Goal: Check status: Check status

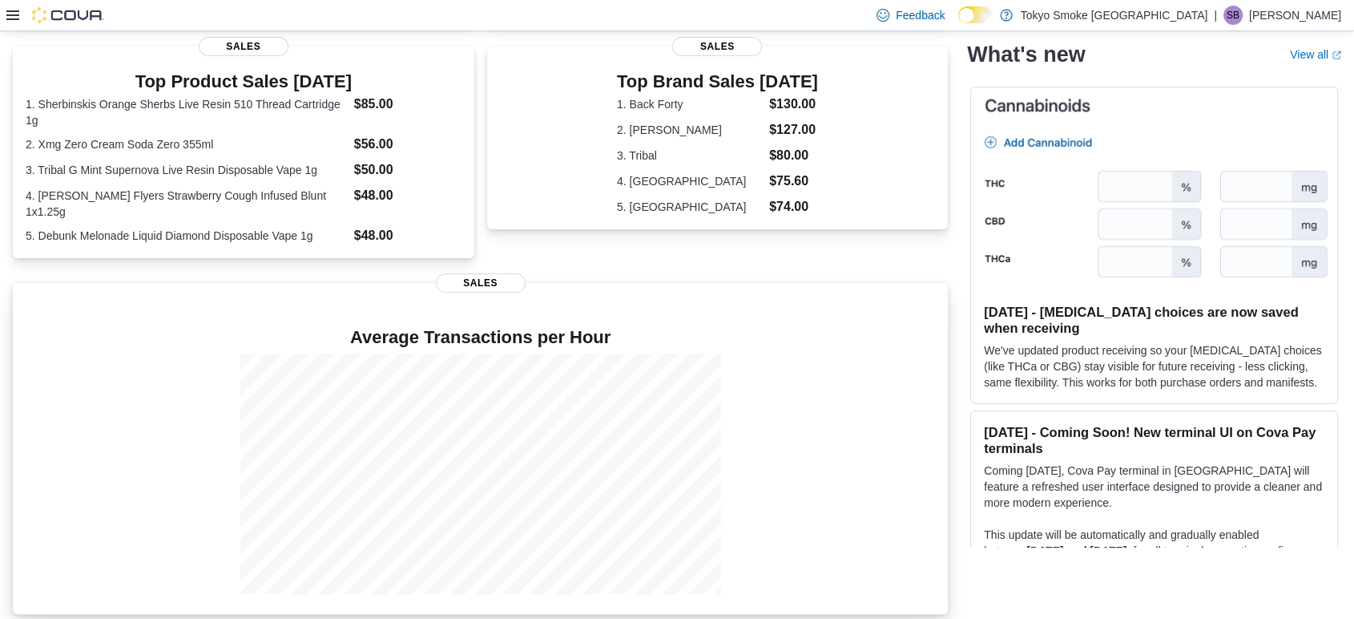
scroll to position [345, 0]
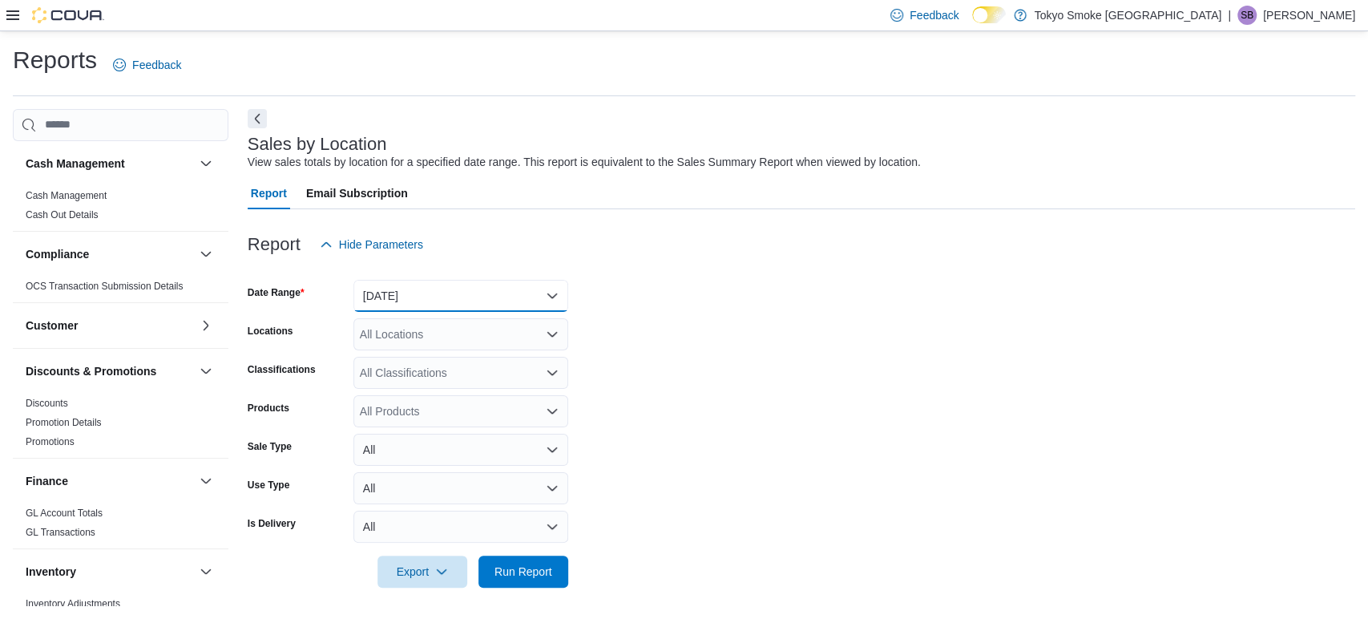
click at [445, 298] on button "Yesterday" at bounding box center [460, 296] width 215 height 32
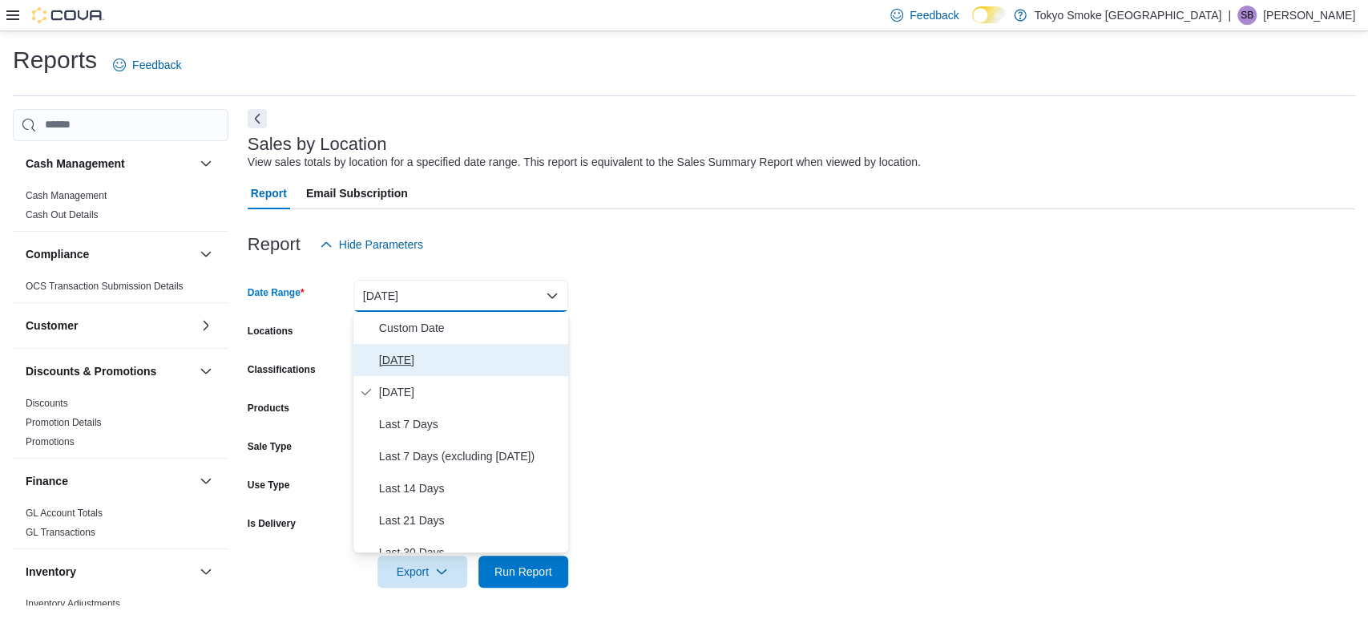
click at [422, 359] on span "[DATE]" at bounding box center [470, 359] width 183 height 19
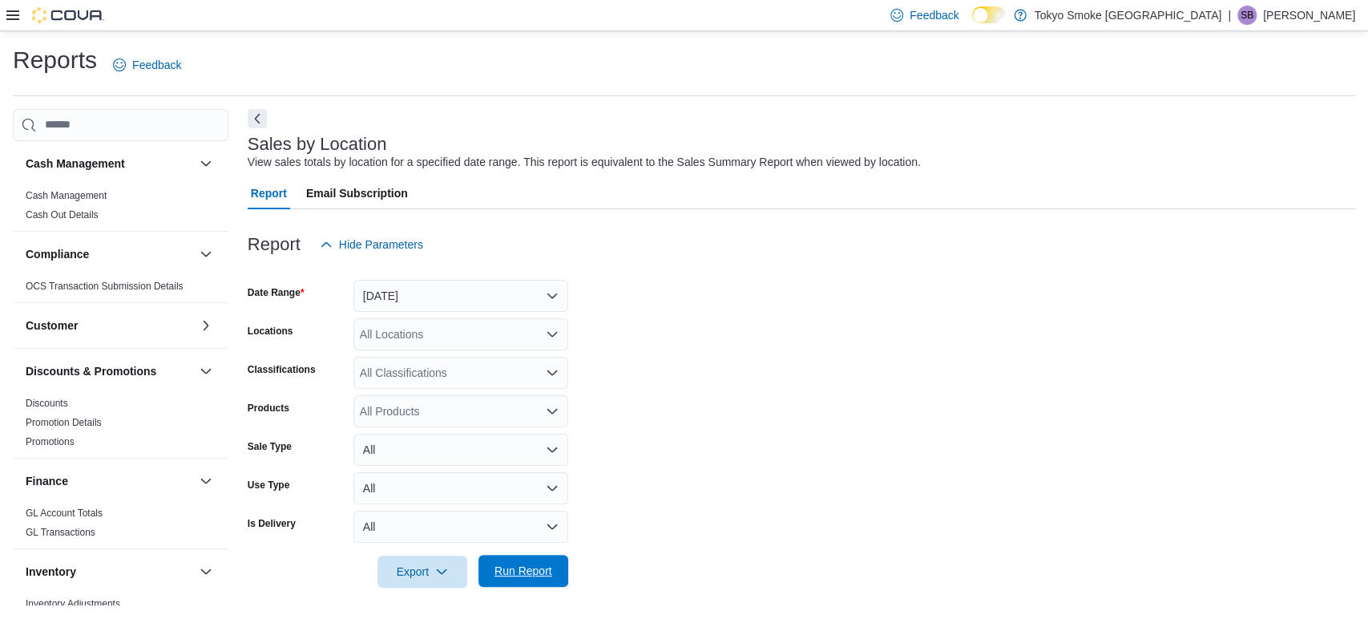
click at [523, 564] on span "Run Report" at bounding box center [523, 570] width 58 height 16
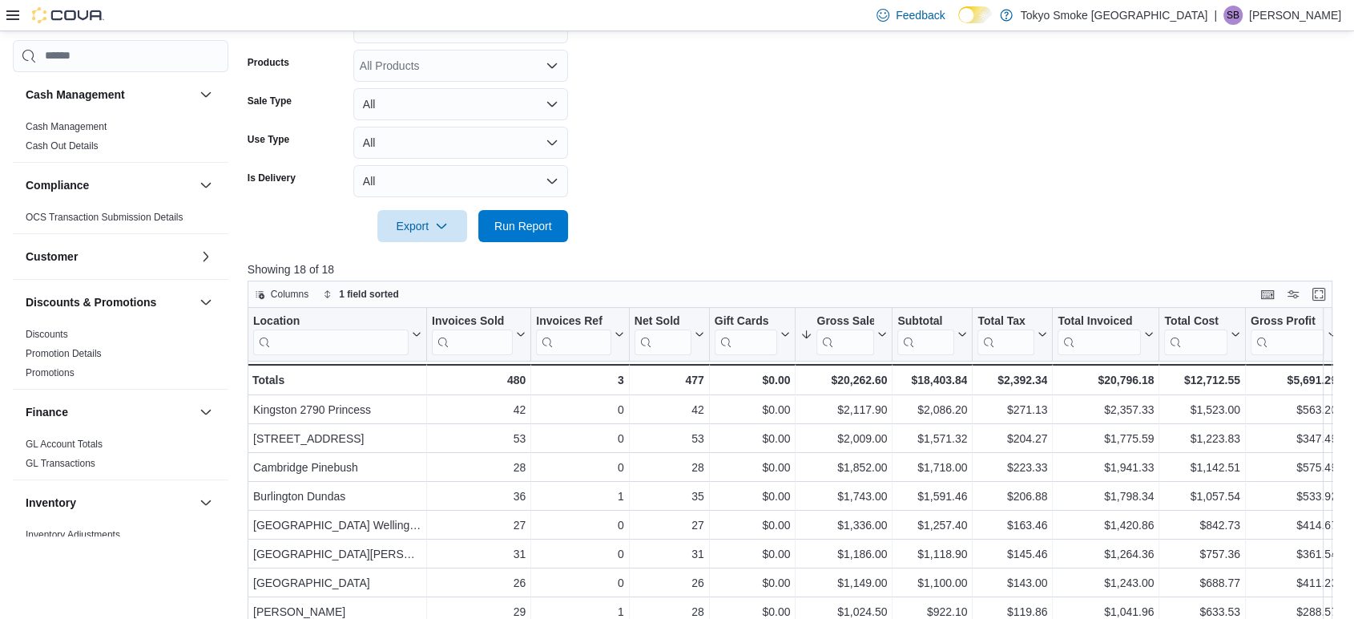
scroll to position [356, 0]
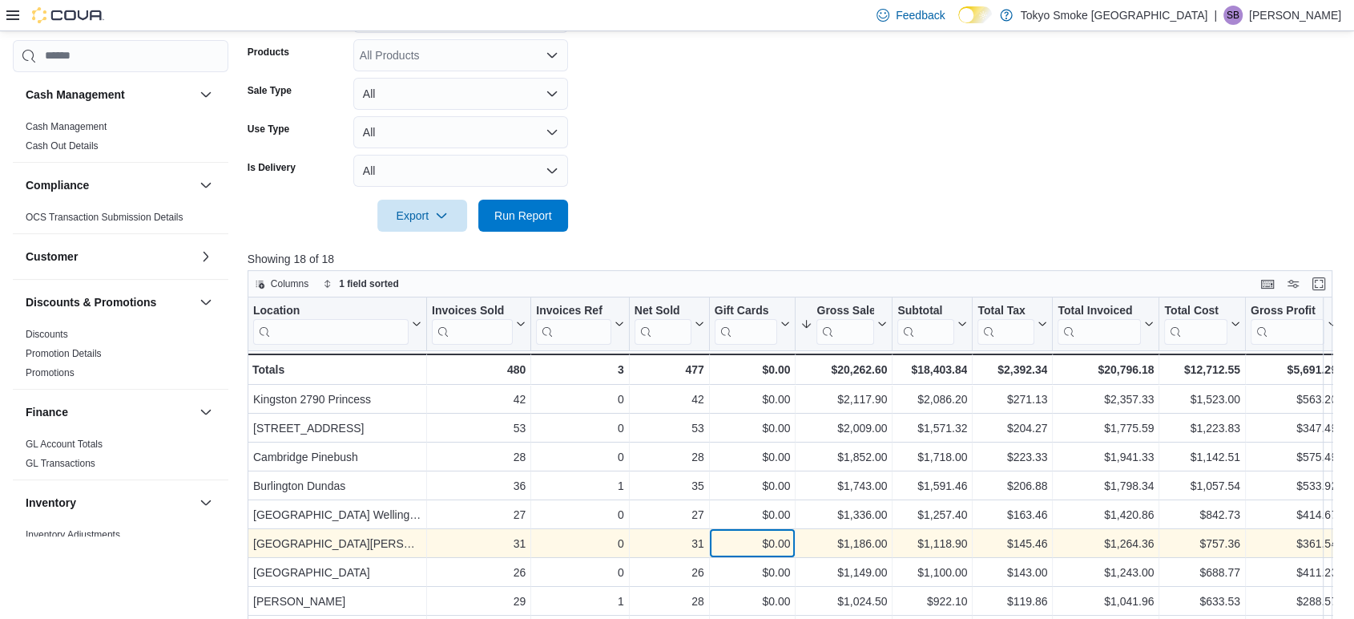
click at [734, 535] on div "$0.00" at bounding box center [753, 543] width 76 height 19
